Goal: Navigation & Orientation: Find specific page/section

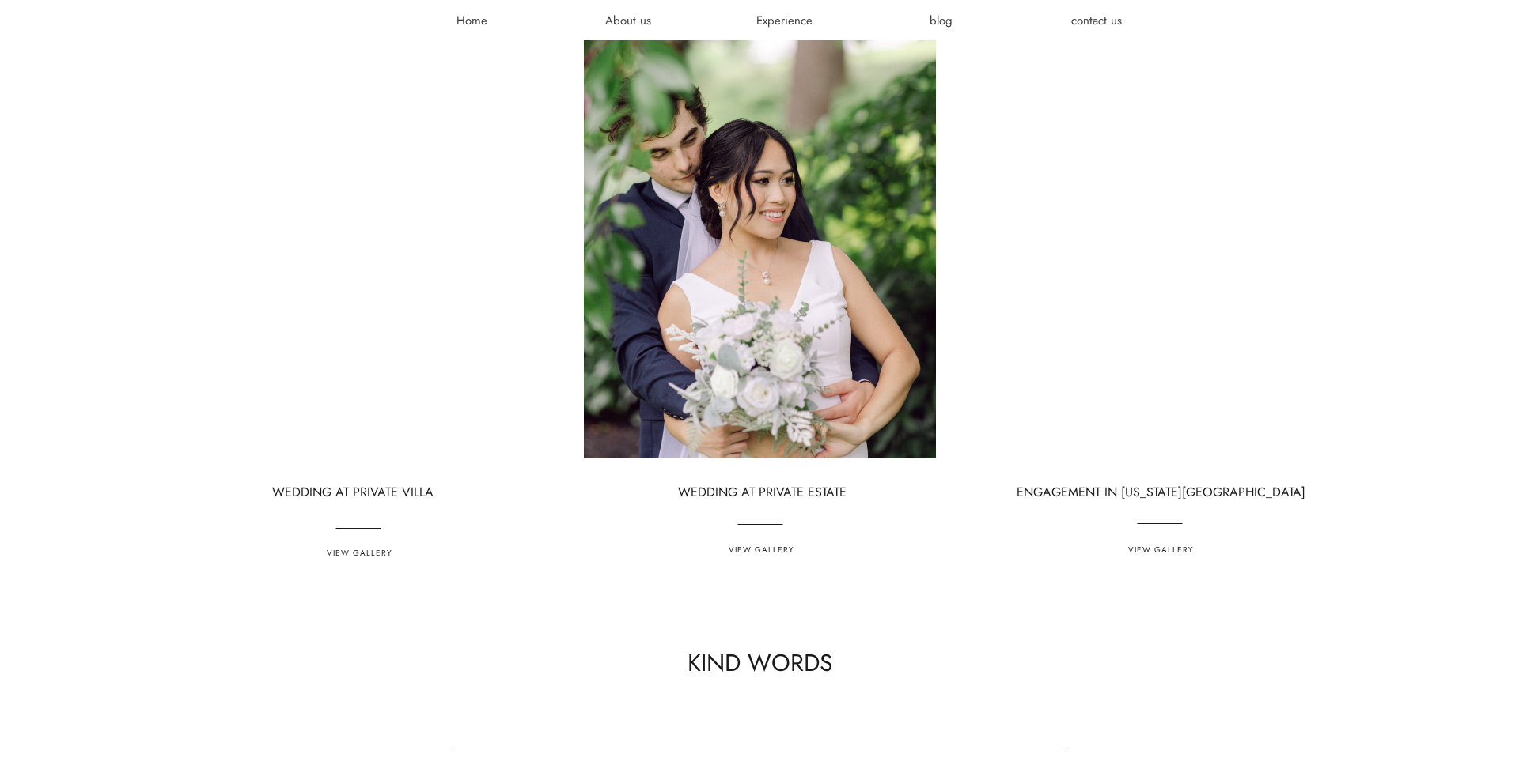
scroll to position [4278, 0]
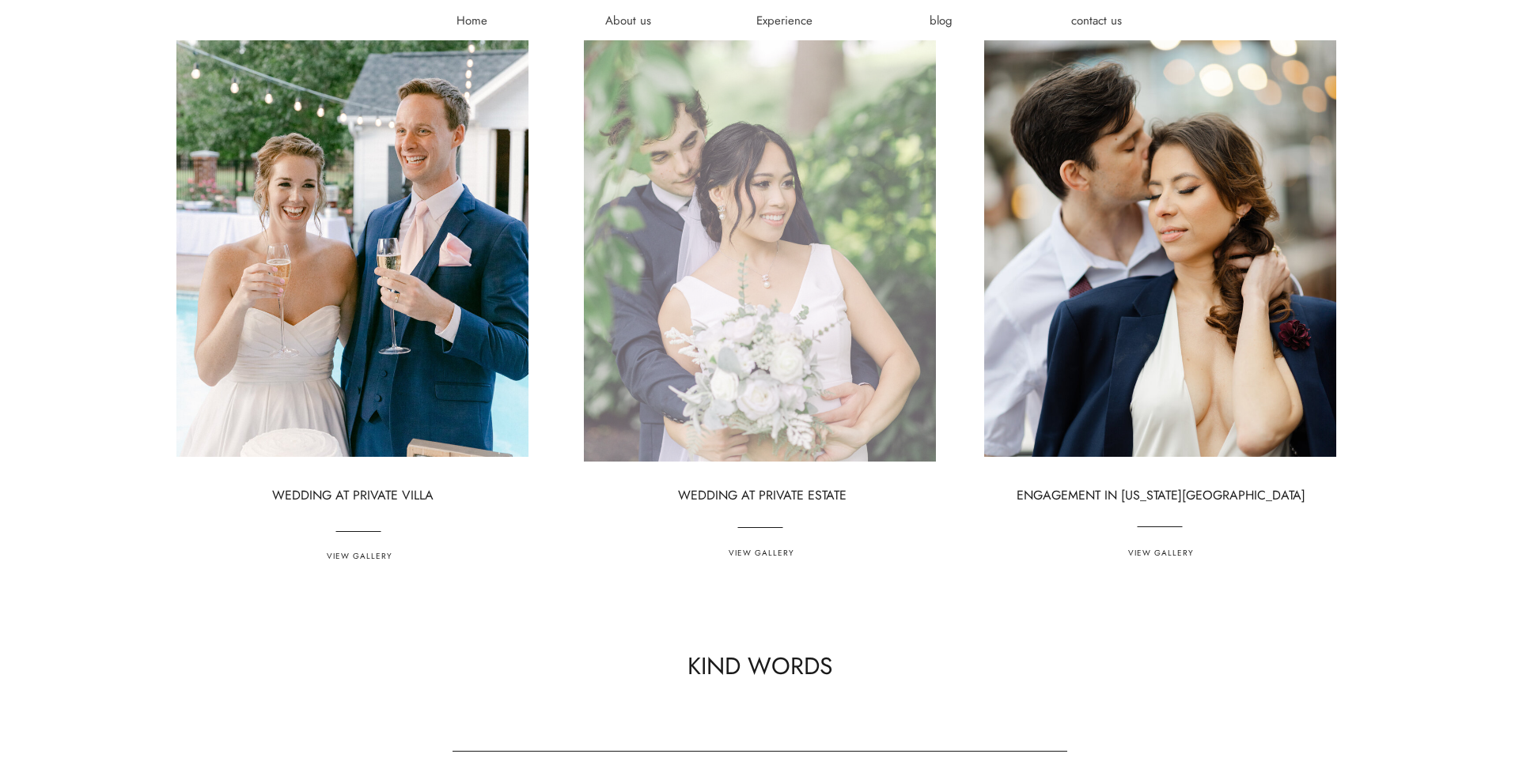
click at [711, 258] on div at bounding box center [760, 229] width 352 height 464
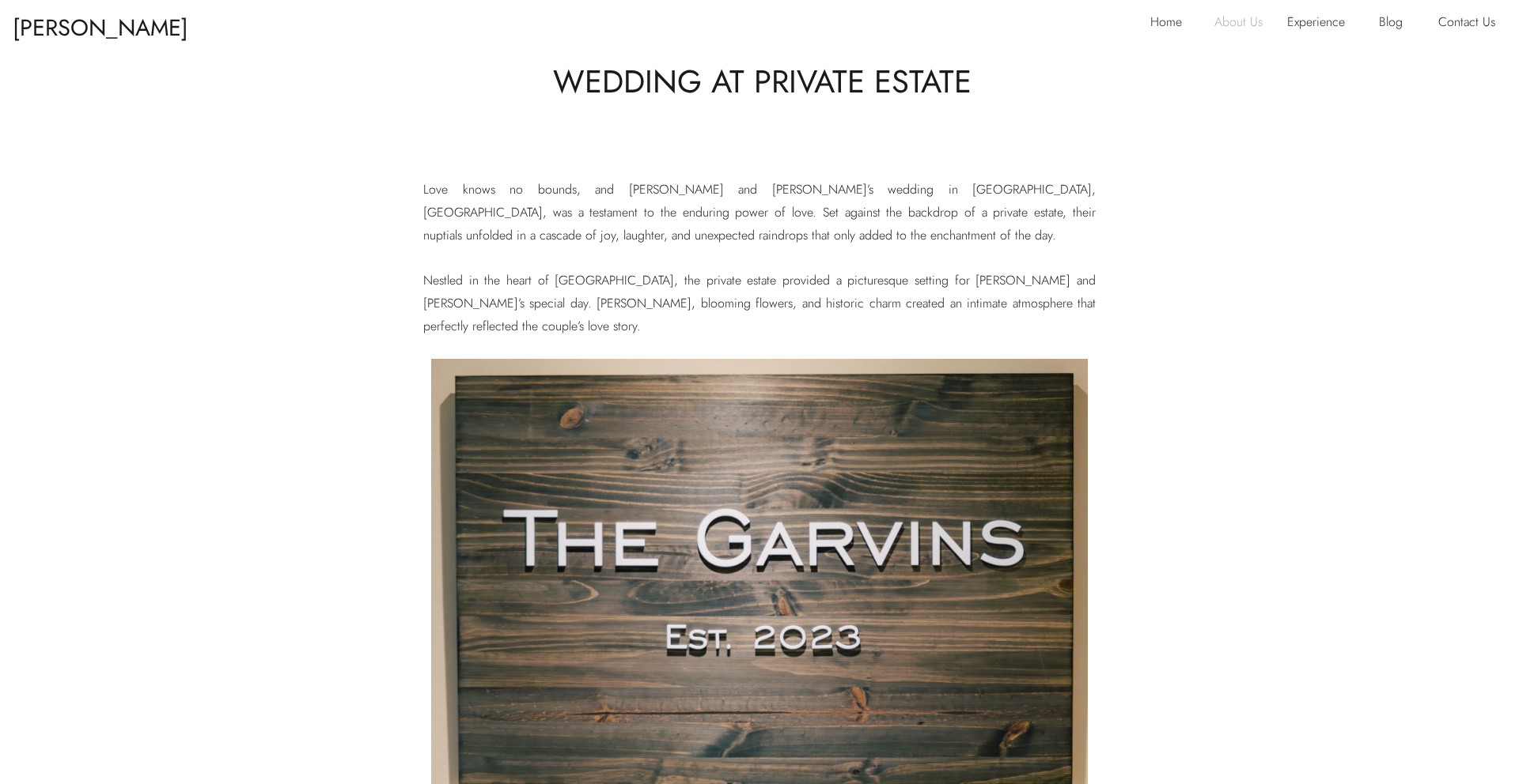
click at [1215, 25] on p "About Us" at bounding box center [1245, 23] width 62 height 25
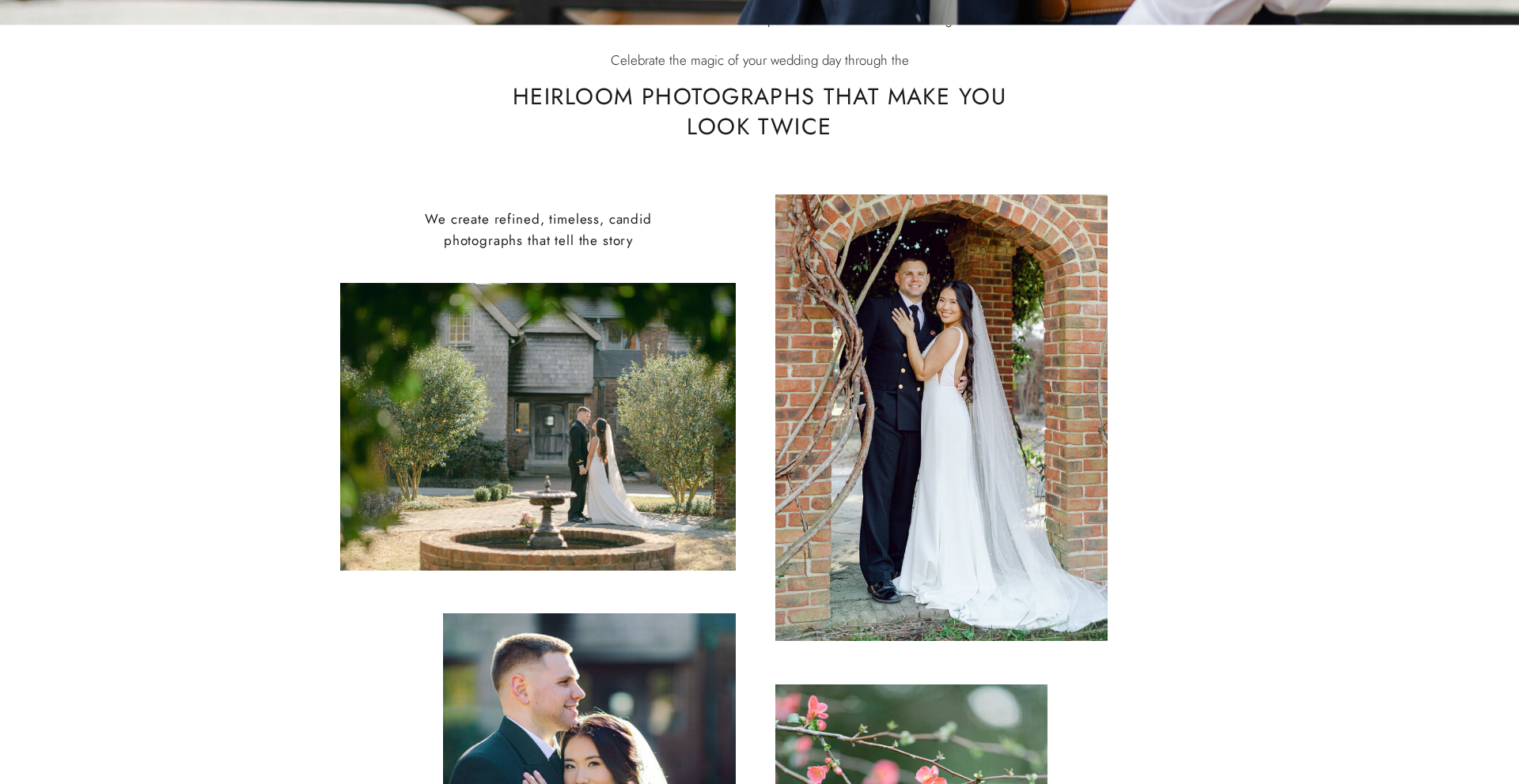
scroll to position [164, 0]
